Goal: Find specific page/section: Find specific page/section

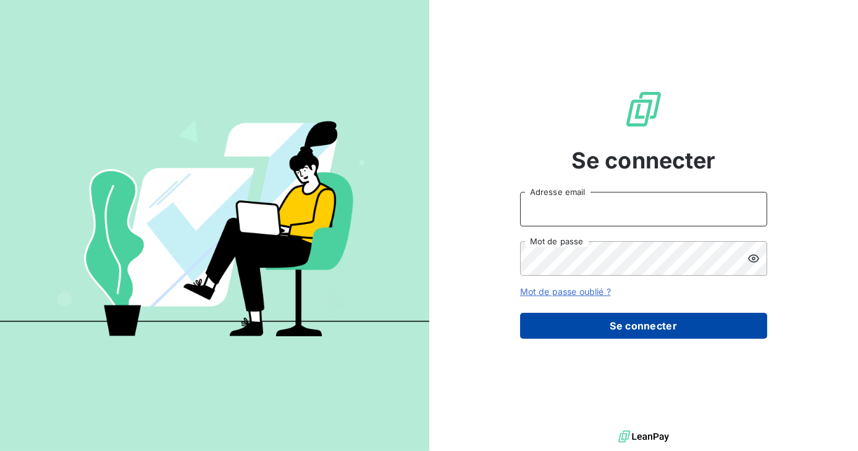
type input "[EMAIL_ADDRESS][DOMAIN_NAME]"
click at [656, 337] on button "Se connecter" at bounding box center [643, 326] width 247 height 26
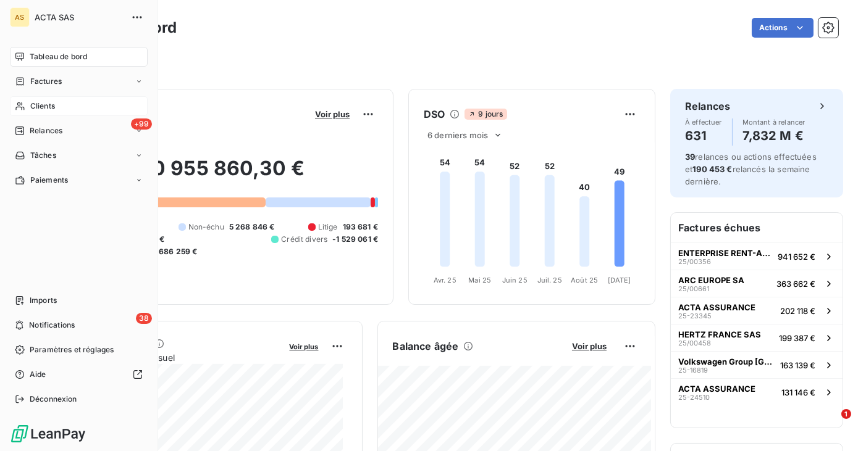
click at [43, 104] on span "Clients" at bounding box center [42, 106] width 25 height 11
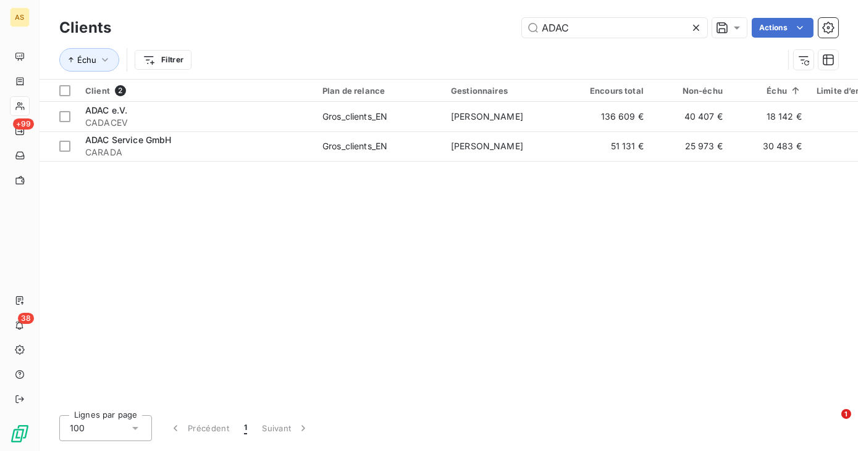
drag, startPoint x: 576, startPoint y: 24, endPoint x: 516, endPoint y: 32, distance: 61.1
click at [516, 32] on div "ADAC Actions" at bounding box center [482, 28] width 712 height 20
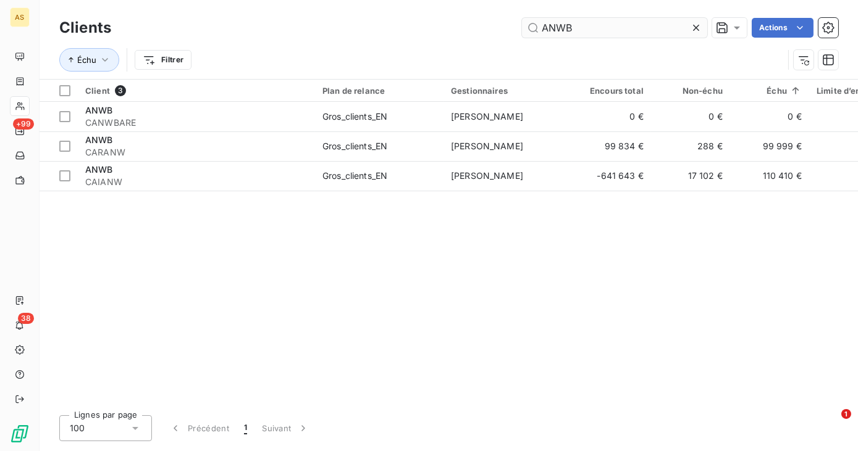
type input "ANWB"
click at [600, 28] on input "ANWB" at bounding box center [614, 28] width 185 height 20
click at [537, 61] on div "Échu Filtrer" at bounding box center [421, 59] width 724 height 23
